Goal: Task Accomplishment & Management: Complete application form

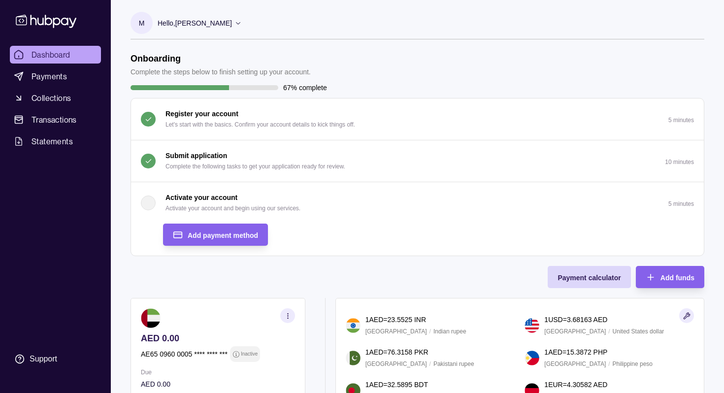
click at [151, 203] on div "button" at bounding box center [148, 203] width 15 height 15
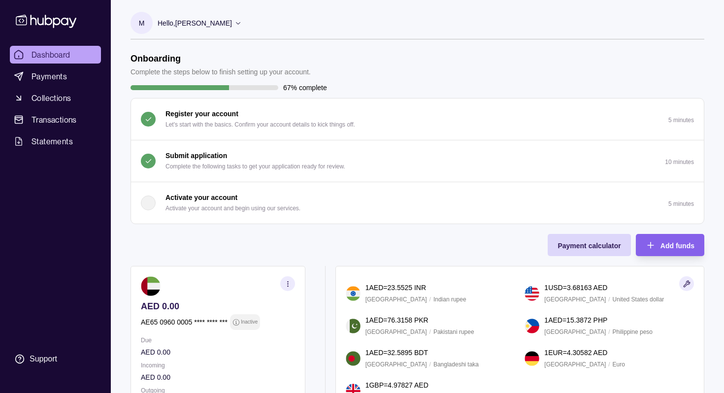
click at [151, 203] on div "button" at bounding box center [148, 203] width 15 height 15
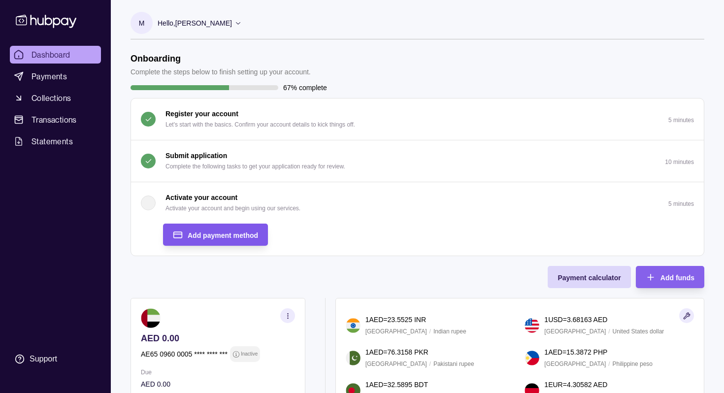
click at [213, 235] on span "Add payment method" at bounding box center [223, 235] width 70 height 8
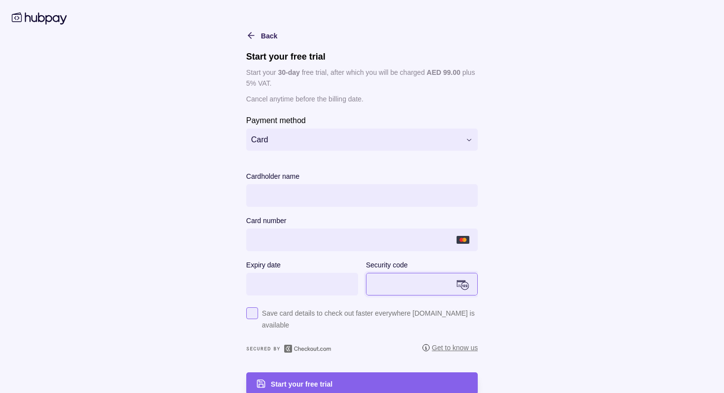
scroll to position [11, 0]
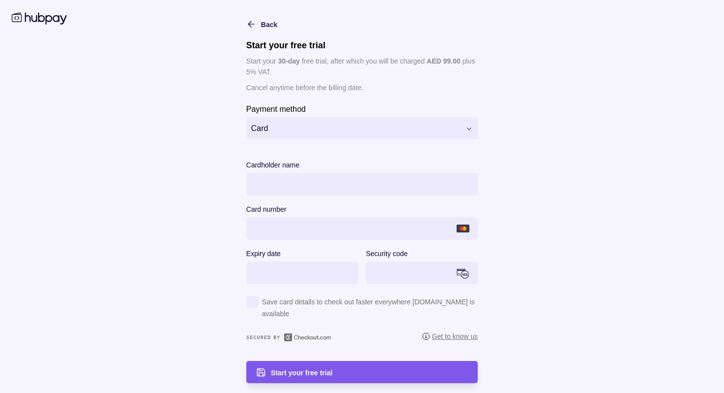
click at [295, 373] on span "Start your free trial" at bounding box center [302, 373] width 62 height 8
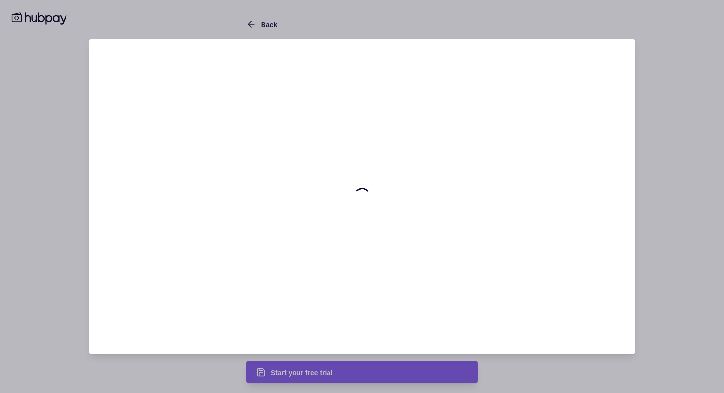
scroll to position [0, 0]
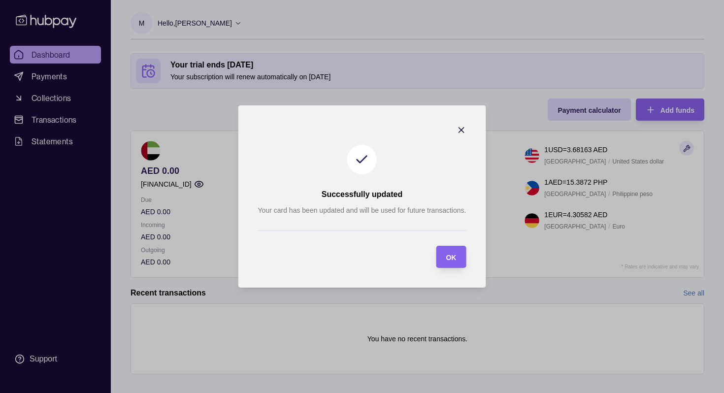
click at [453, 260] on span "OK" at bounding box center [451, 258] width 10 height 8
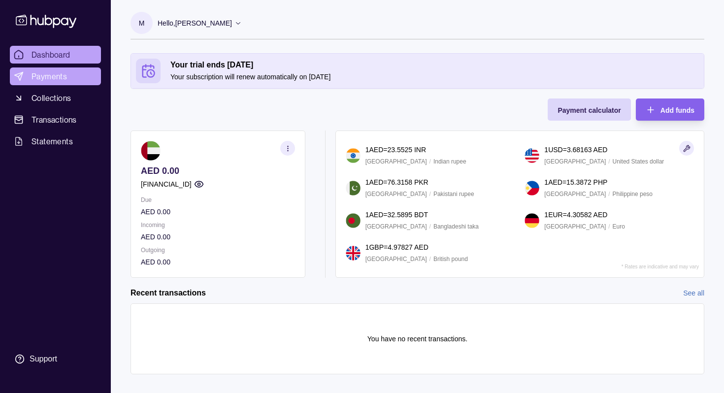
click at [53, 74] on span "Payments" at bounding box center [49, 76] width 35 height 12
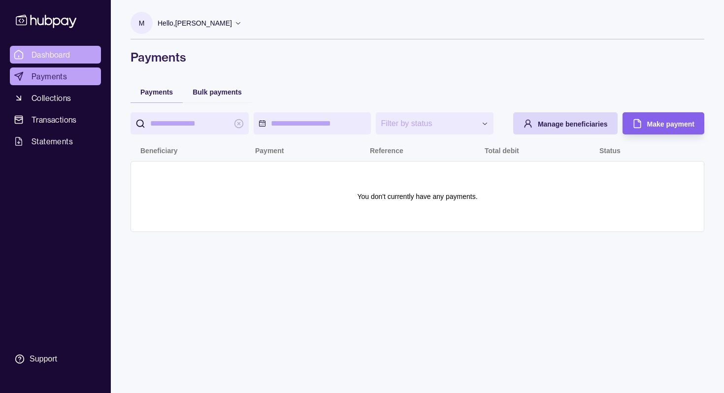
click at [59, 52] on span "Dashboard" at bounding box center [51, 55] width 39 height 12
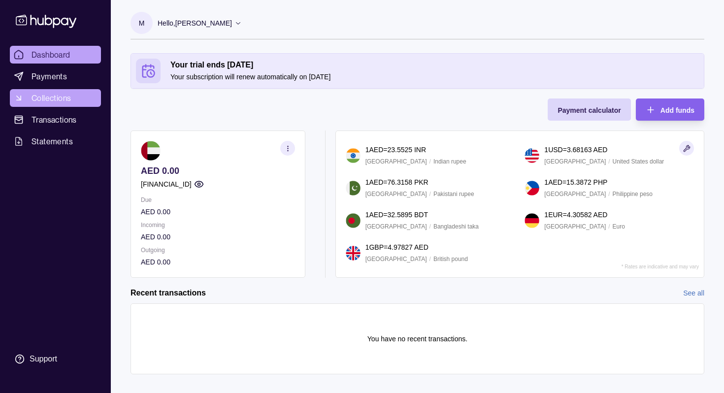
click at [40, 103] on span "Collections" at bounding box center [51, 98] width 39 height 12
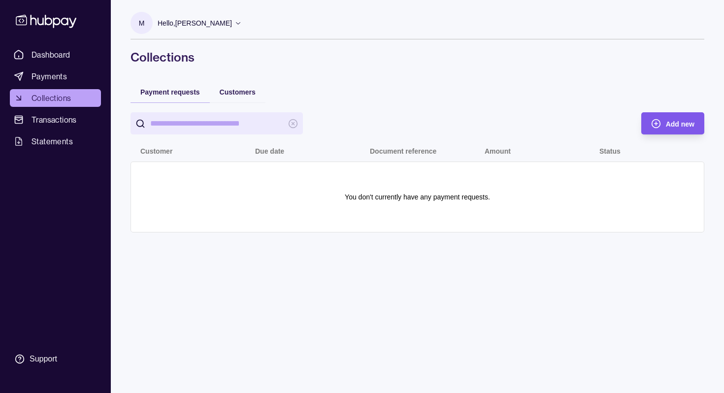
click at [671, 126] on span "Add new" at bounding box center [680, 124] width 29 height 8
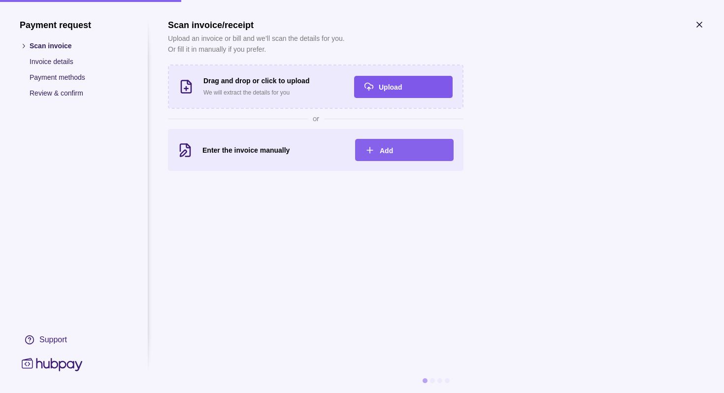
click at [386, 85] on span "Upload" at bounding box center [390, 87] width 23 height 8
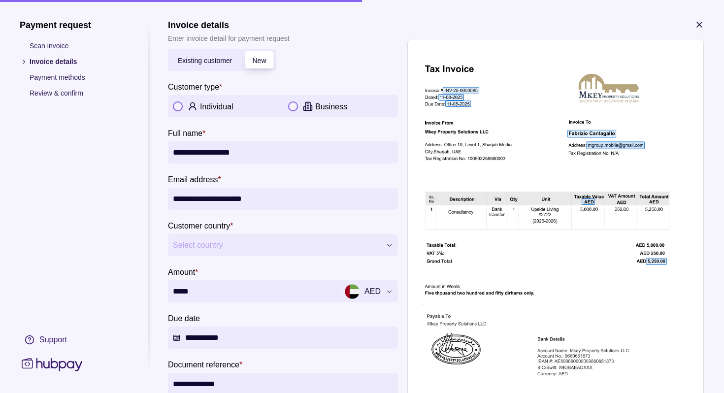
click at [177, 107] on button "button" at bounding box center [178, 106] width 10 height 10
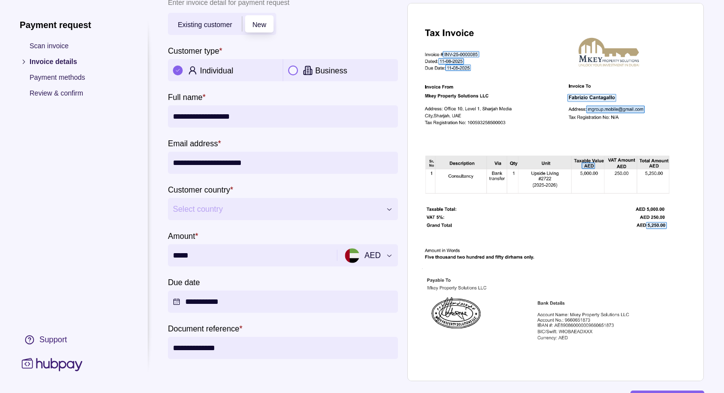
scroll to position [37, 0]
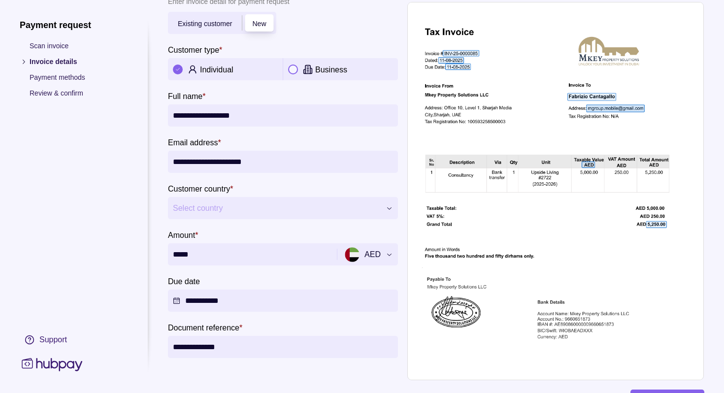
click at [393, 209] on icon "button" at bounding box center [389, 207] width 7 height 7
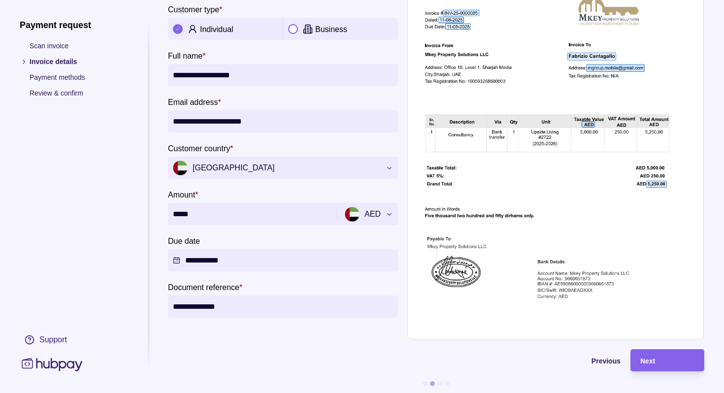
scroll to position [80, 0]
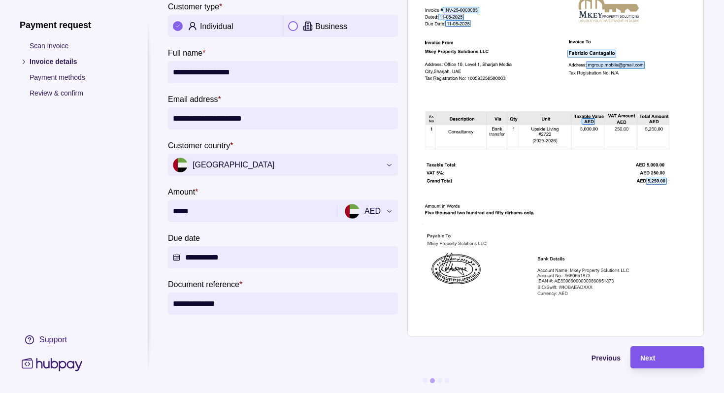
click at [664, 356] on div "Next" at bounding box center [667, 358] width 54 height 12
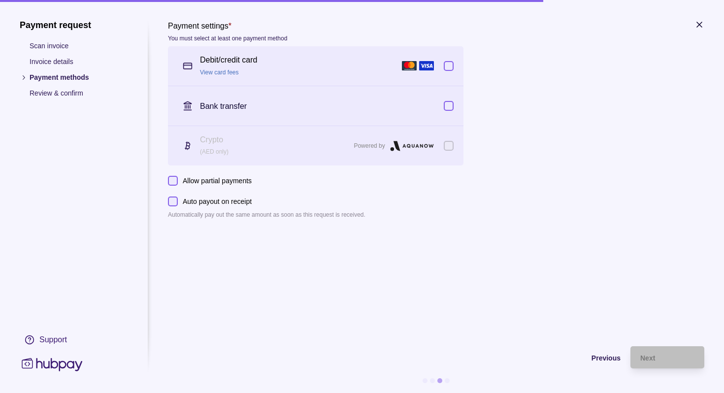
click at [223, 69] on link "View card fees" at bounding box center [219, 72] width 39 height 7
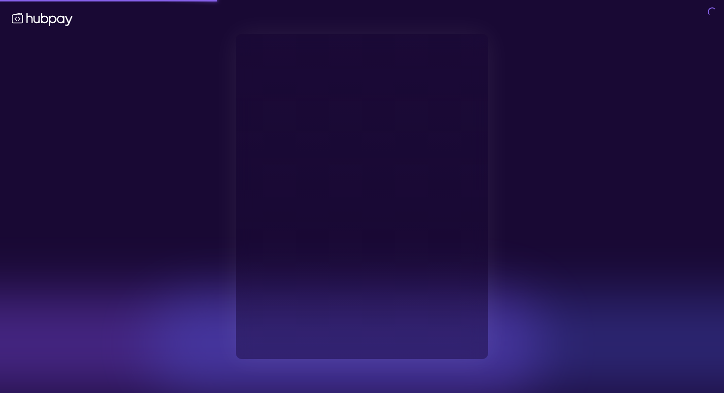
type input "**********"
